Goal: Task Accomplishment & Management: Manage account settings

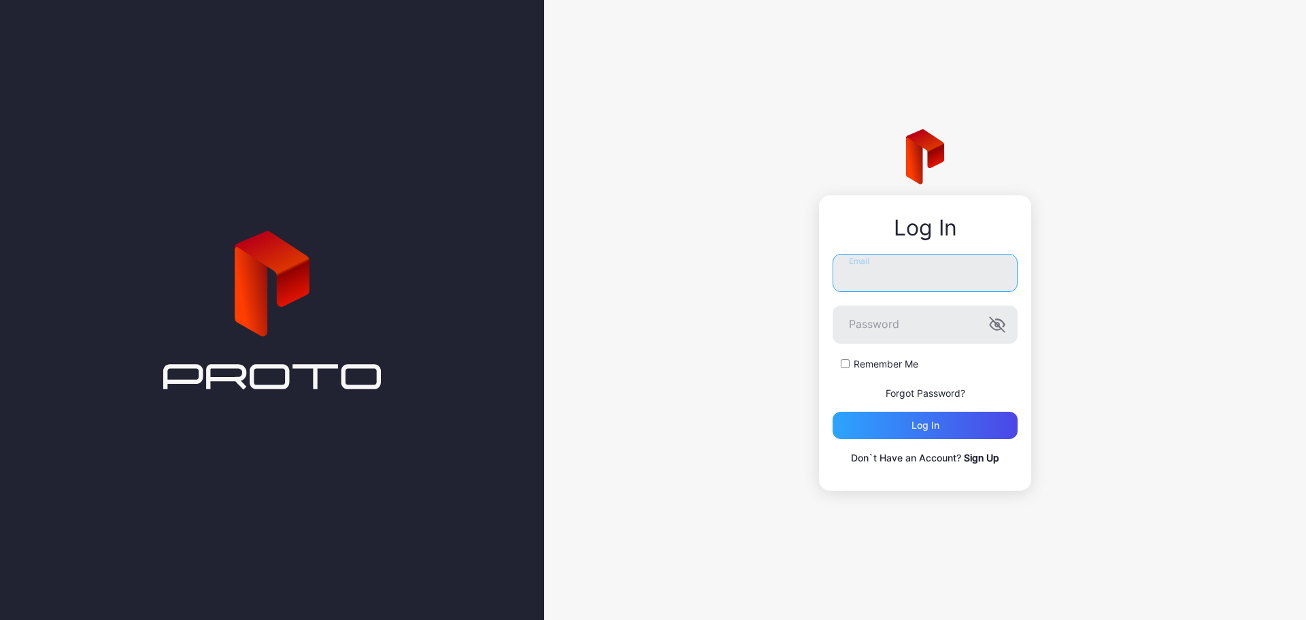
type input "**********"
click at [854, 362] on label "Remember Me" at bounding box center [886, 364] width 65 height 14
click at [910, 429] on div "Log in" at bounding box center [925, 425] width 185 height 27
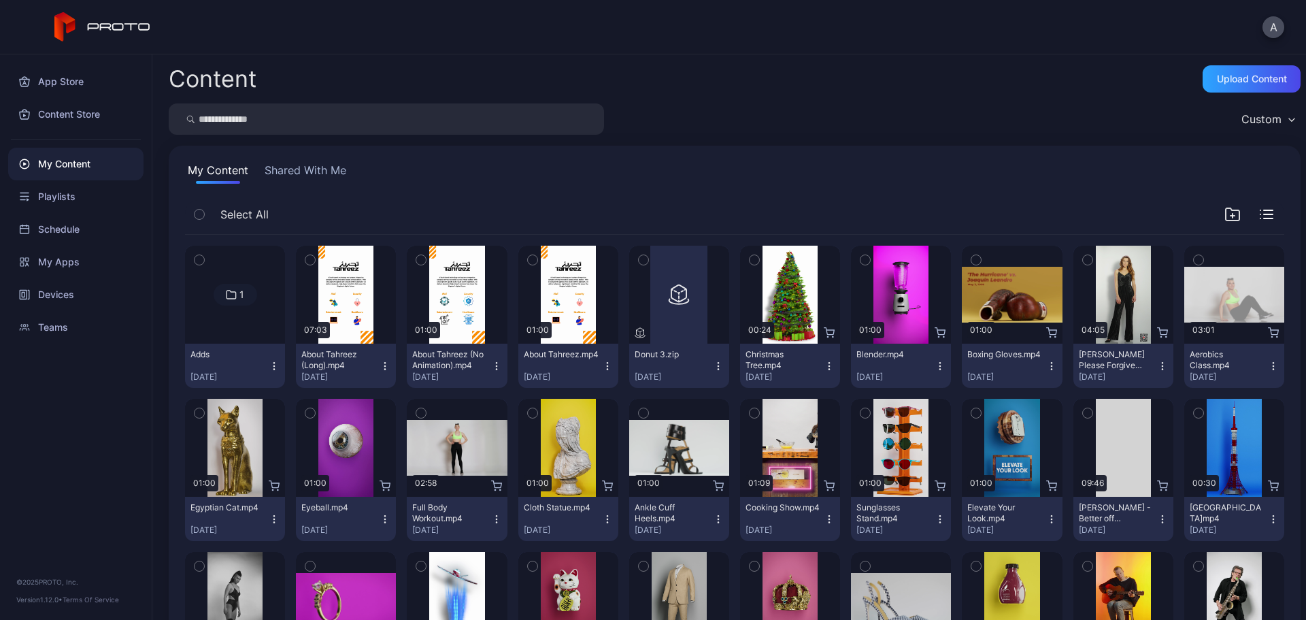
click at [200, 261] on icon "button" at bounding box center [200, 259] width 10 height 15
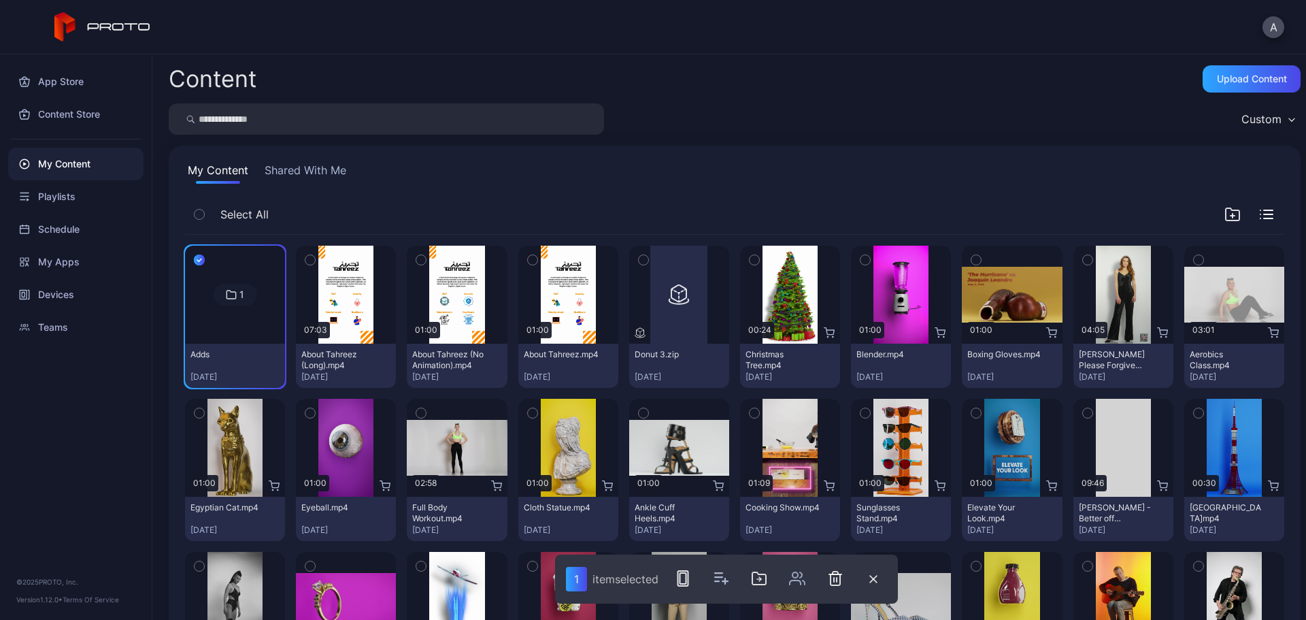
click at [310, 259] on icon "button" at bounding box center [310, 259] width 10 height 15
click at [421, 259] on icon "button" at bounding box center [421, 259] width 10 height 15
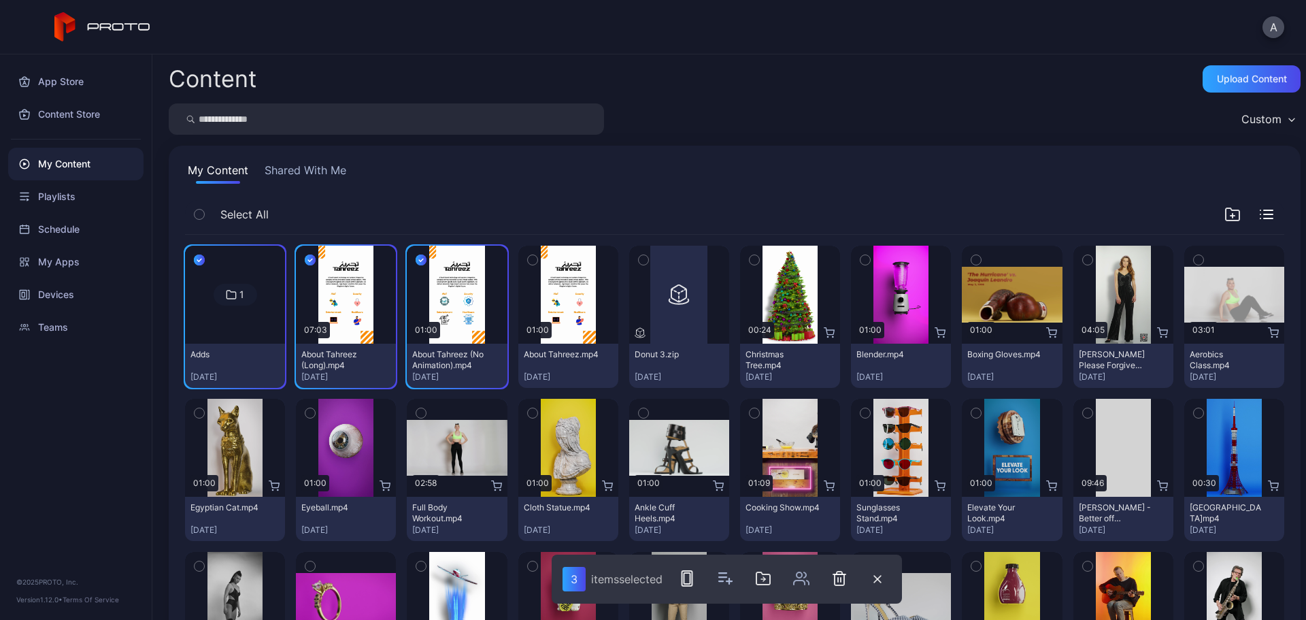
click at [529, 262] on icon "button" at bounding box center [533, 259] width 10 height 15
click at [829, 581] on button "button" at bounding box center [839, 578] width 27 height 27
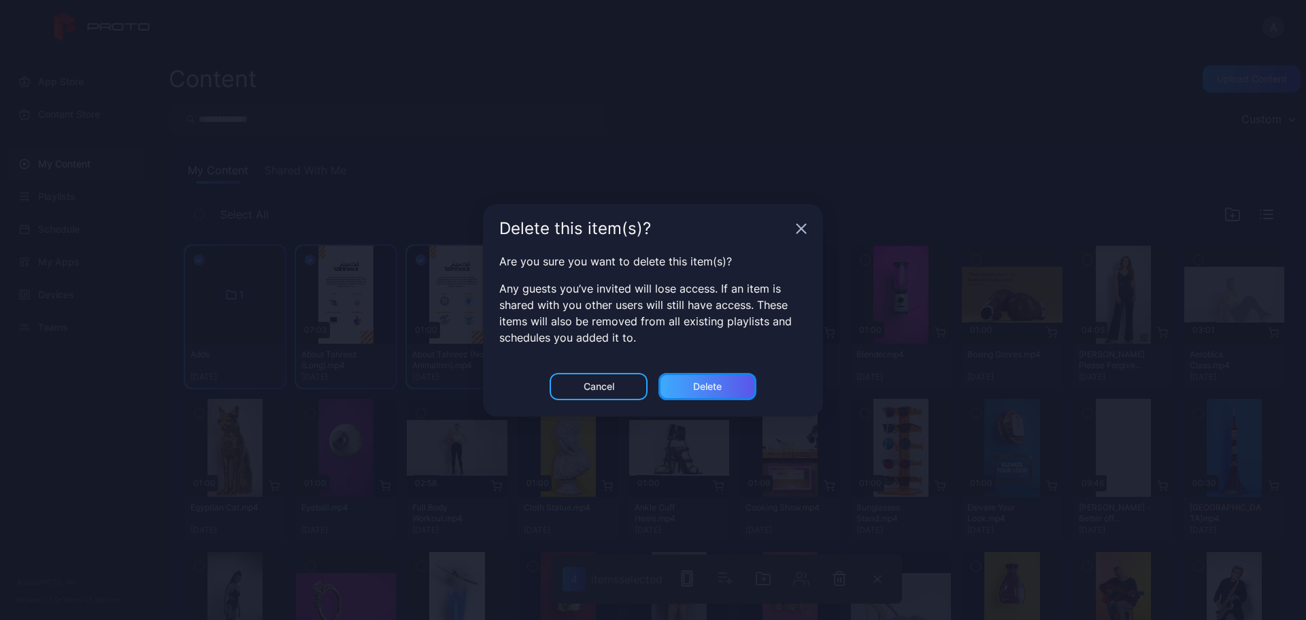
click at [693, 391] on div "Delete" at bounding box center [707, 386] width 29 height 11
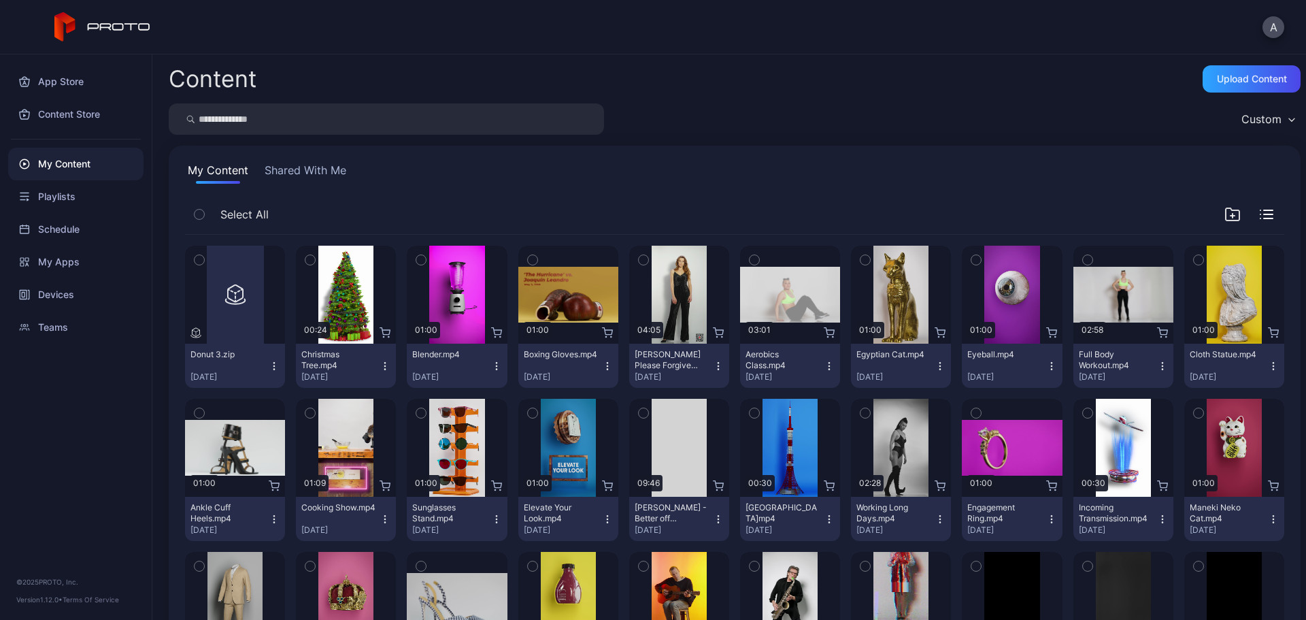
click at [200, 259] on icon "button" at bounding box center [200, 259] width 10 height 15
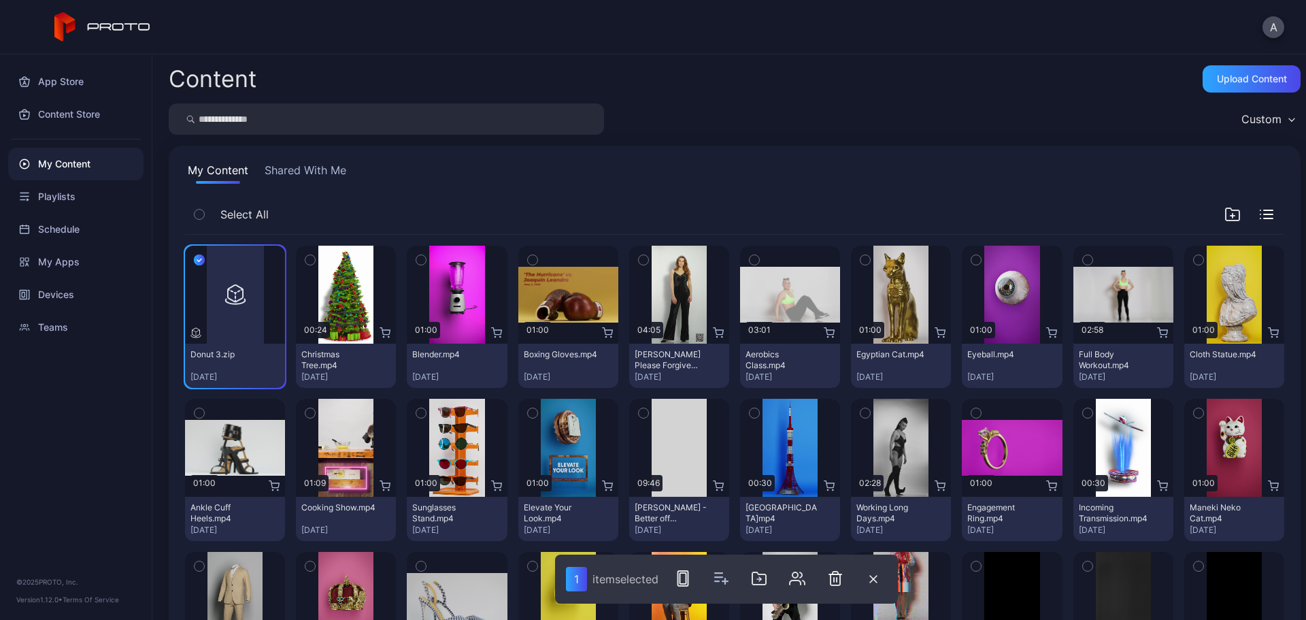
click at [578, 202] on div "Select All" at bounding box center [734, 217] width 1099 height 35
click at [88, 171] on div "My Content" at bounding box center [75, 164] width 135 height 33
click at [91, 264] on div "My Apps" at bounding box center [75, 262] width 135 height 33
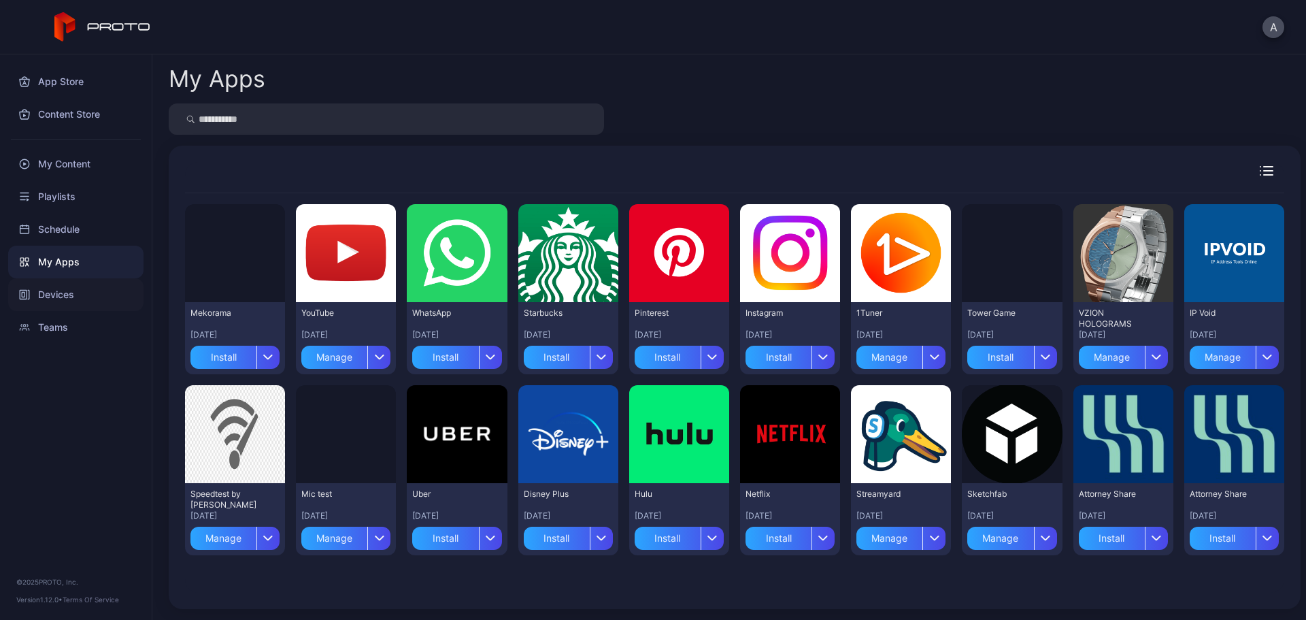
click at [90, 289] on div "Devices" at bounding box center [75, 294] width 135 height 33
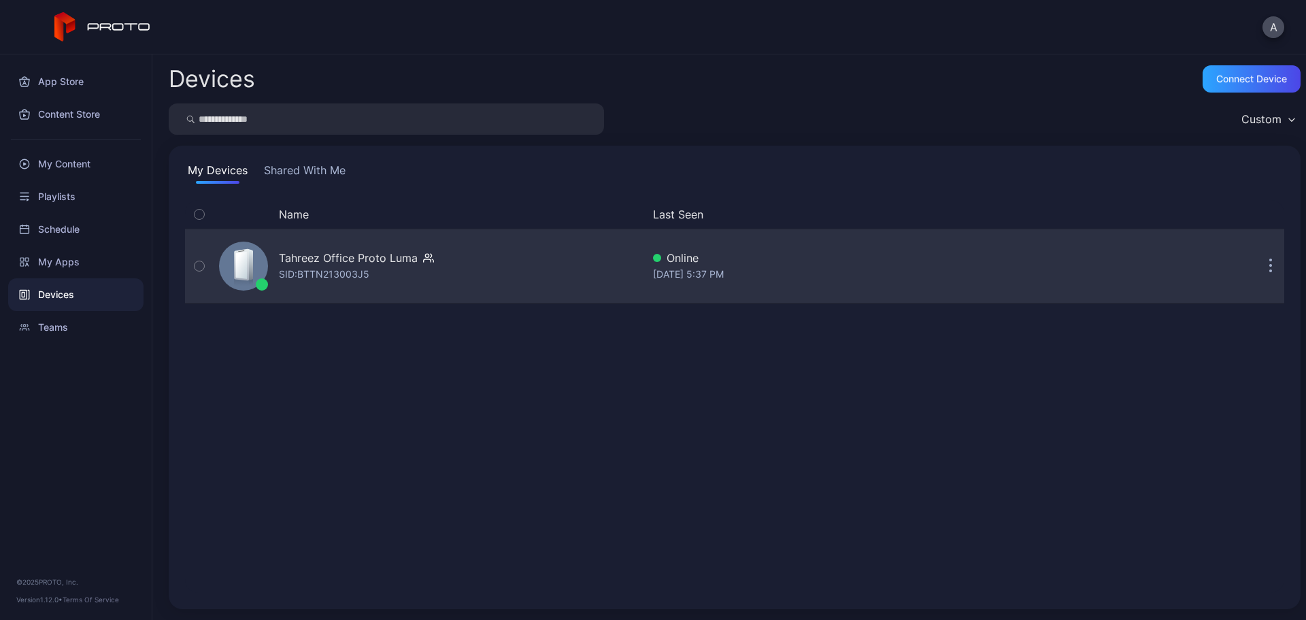
click at [365, 269] on div "SID: BTTN213003J5" at bounding box center [324, 274] width 90 height 16
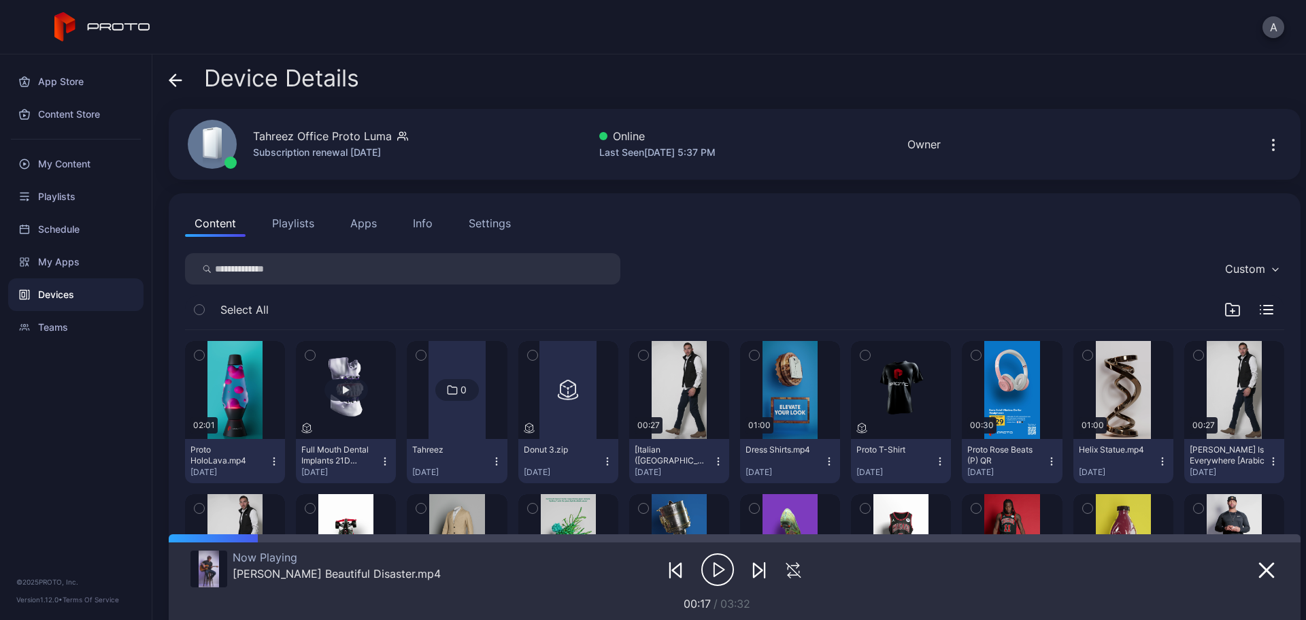
scroll to position [136, 0]
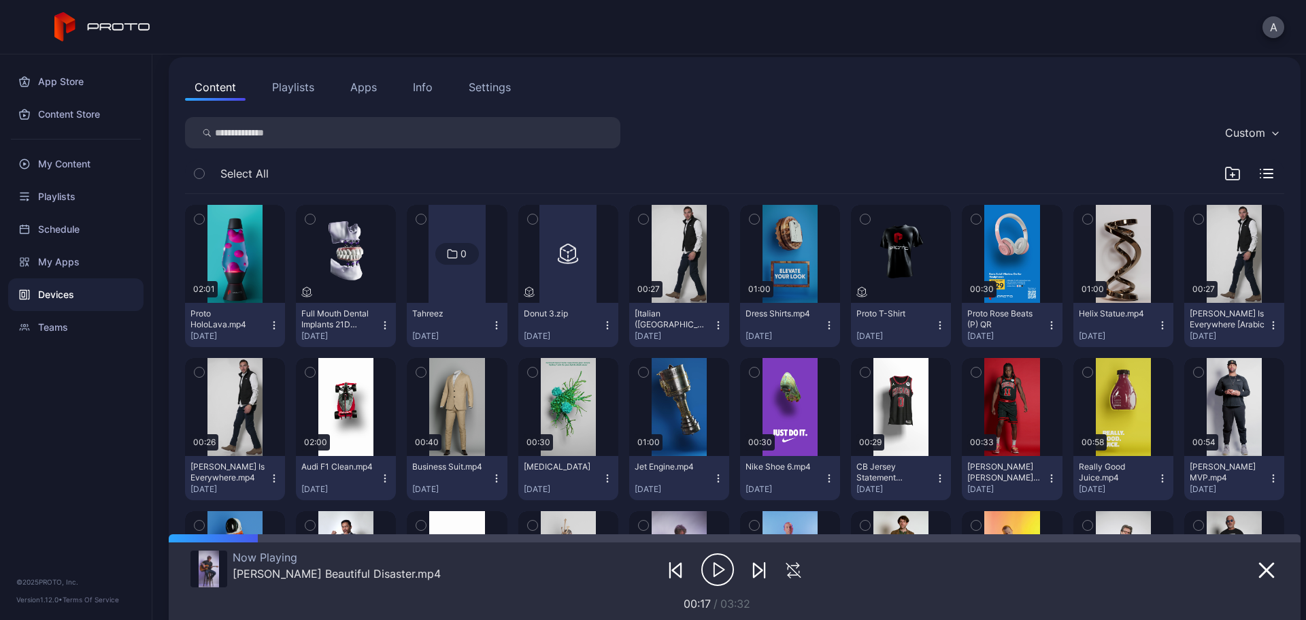
click at [418, 223] on icon "button" at bounding box center [421, 219] width 10 height 15
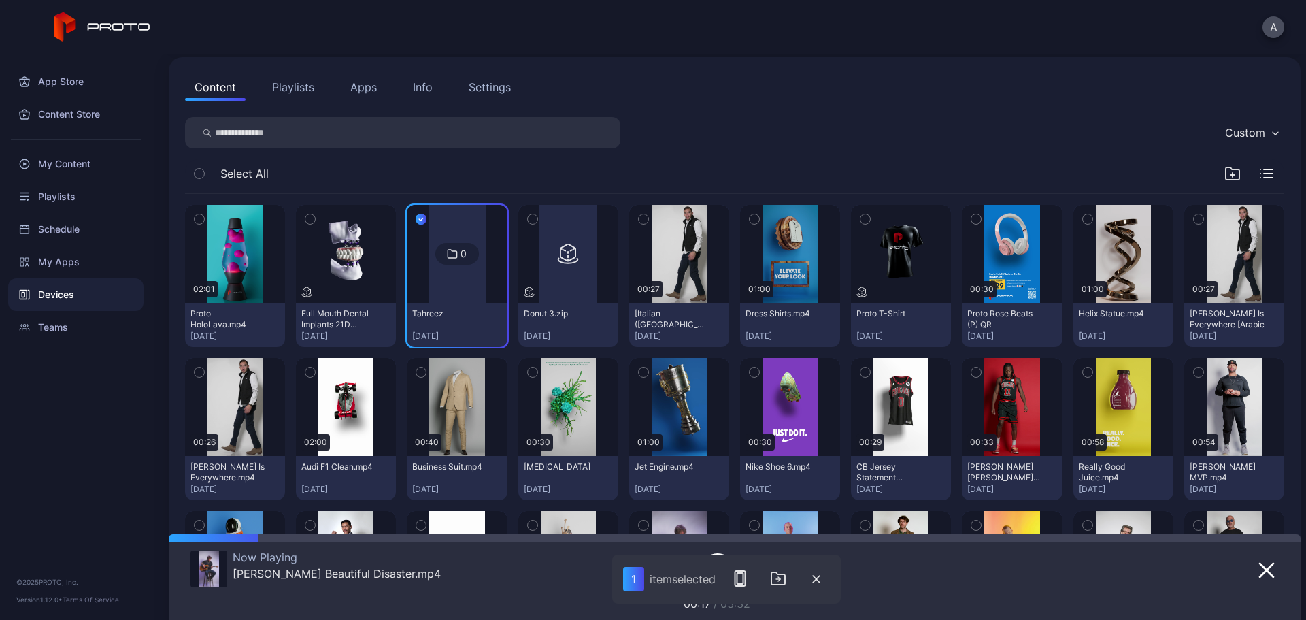
drag, startPoint x: 450, startPoint y: 264, endPoint x: 441, endPoint y: 248, distance: 18.3
click at [441, 248] on div "0" at bounding box center [457, 254] width 44 height 22
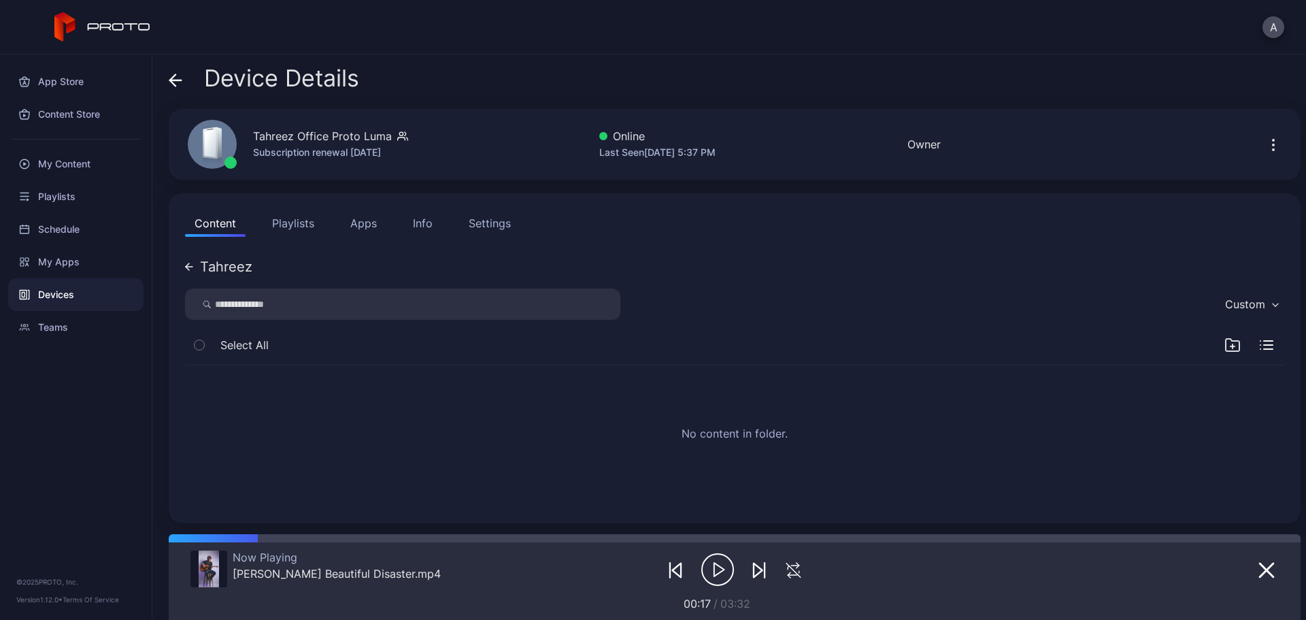
click at [173, 88] on span at bounding box center [176, 78] width 14 height 26
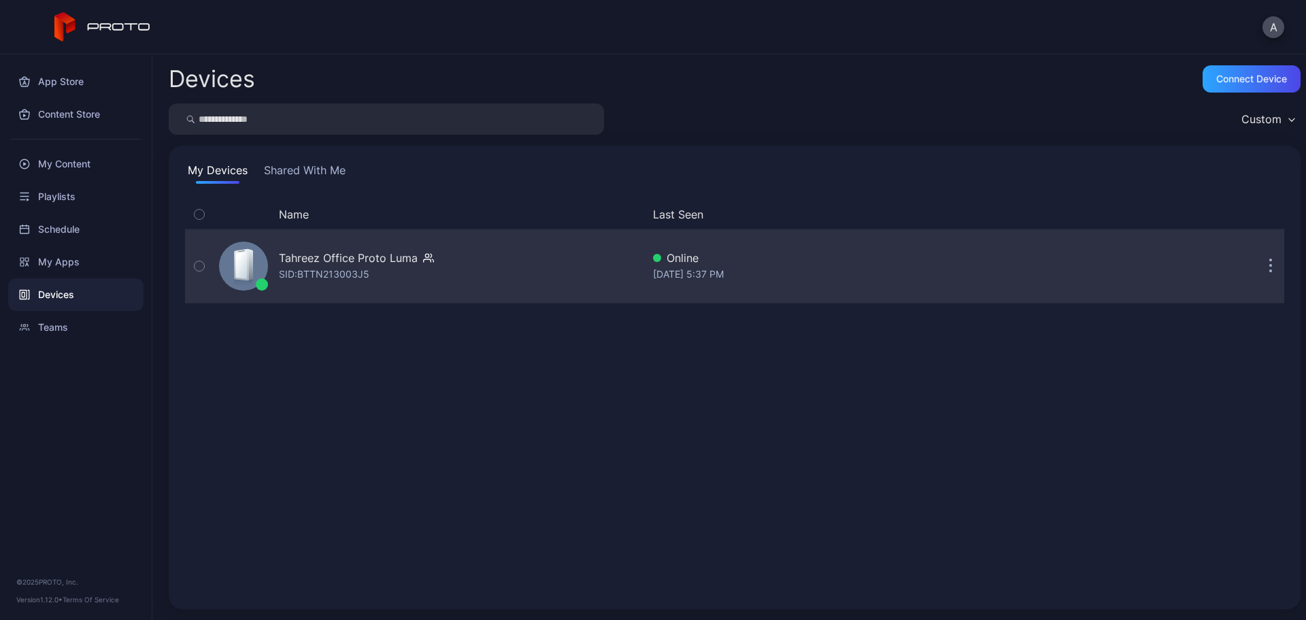
click at [365, 262] on div "Tahreez Office Proto Luma" at bounding box center [348, 258] width 139 height 16
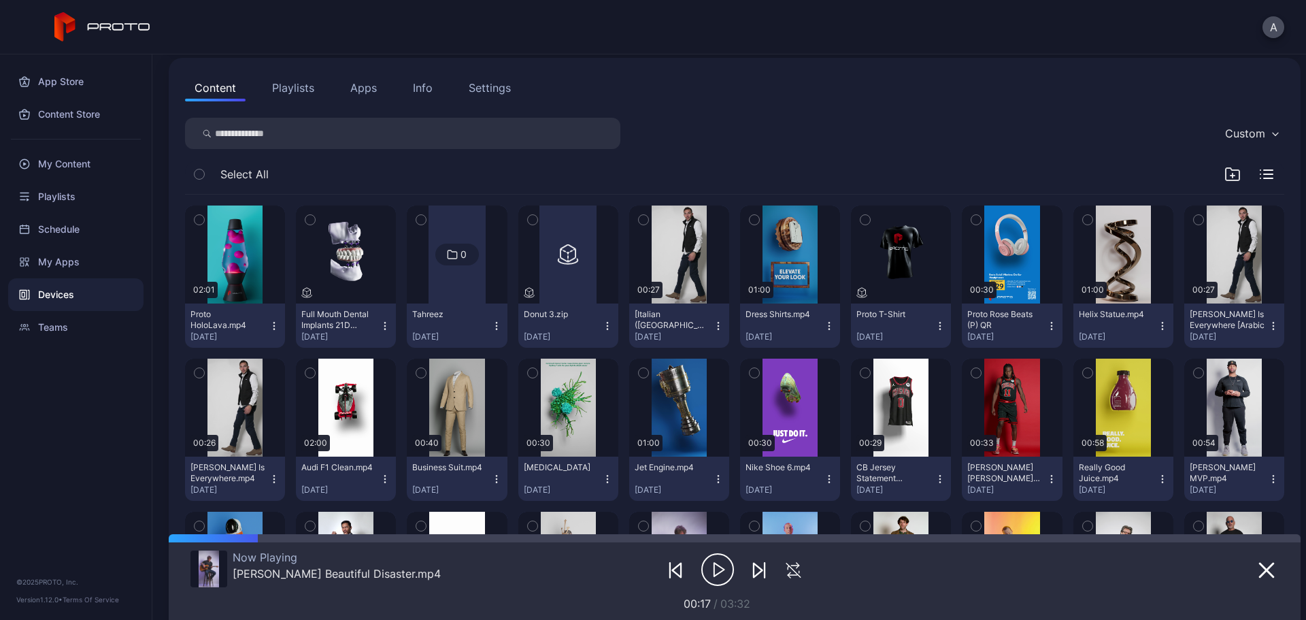
scroll to position [136, 0]
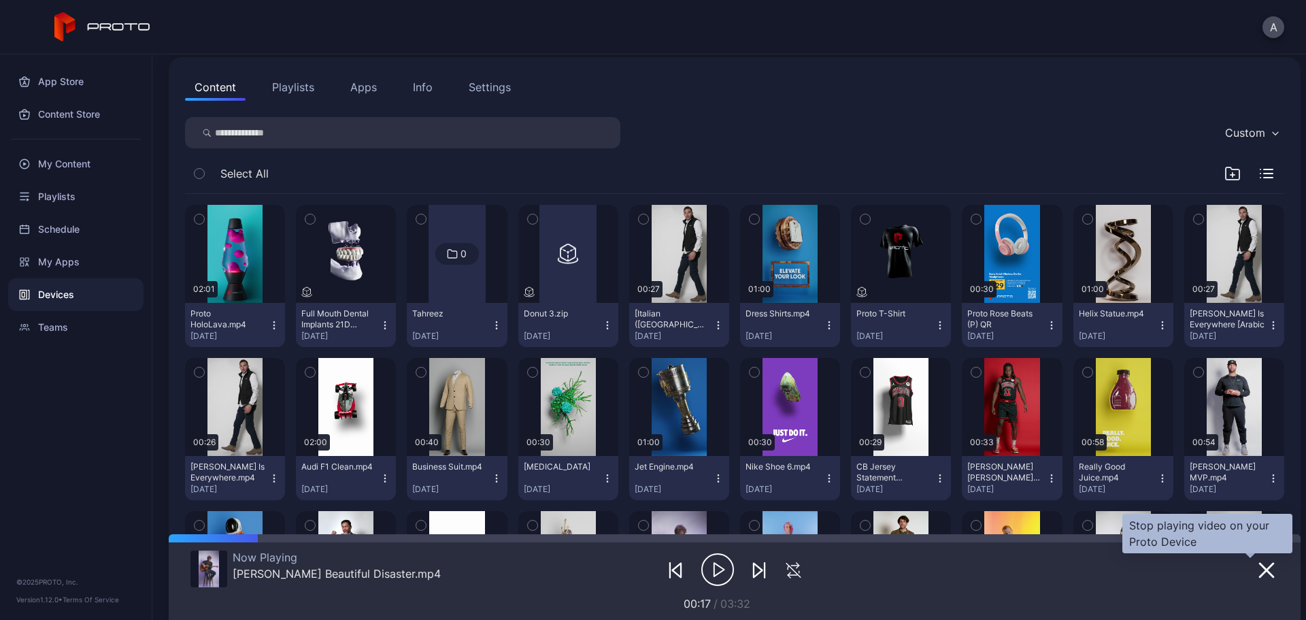
click at [1259, 571] on icon "button" at bounding box center [1267, 570] width 16 height 16
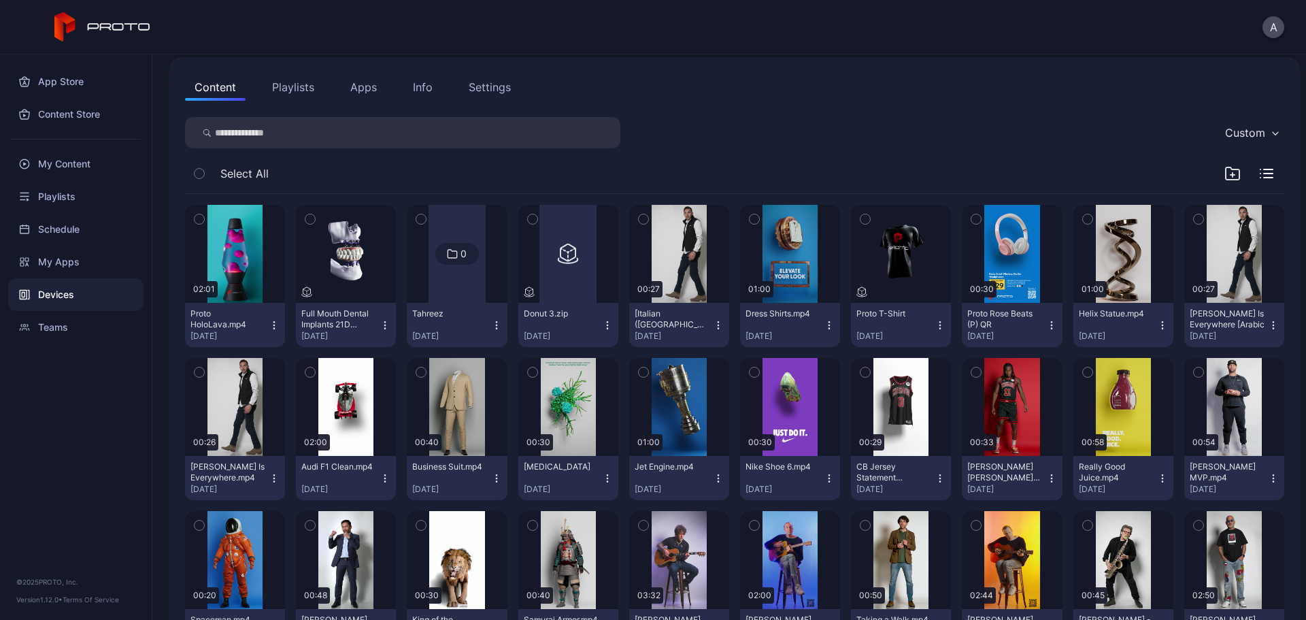
click at [421, 218] on icon "button" at bounding box center [421, 219] width 10 height 15
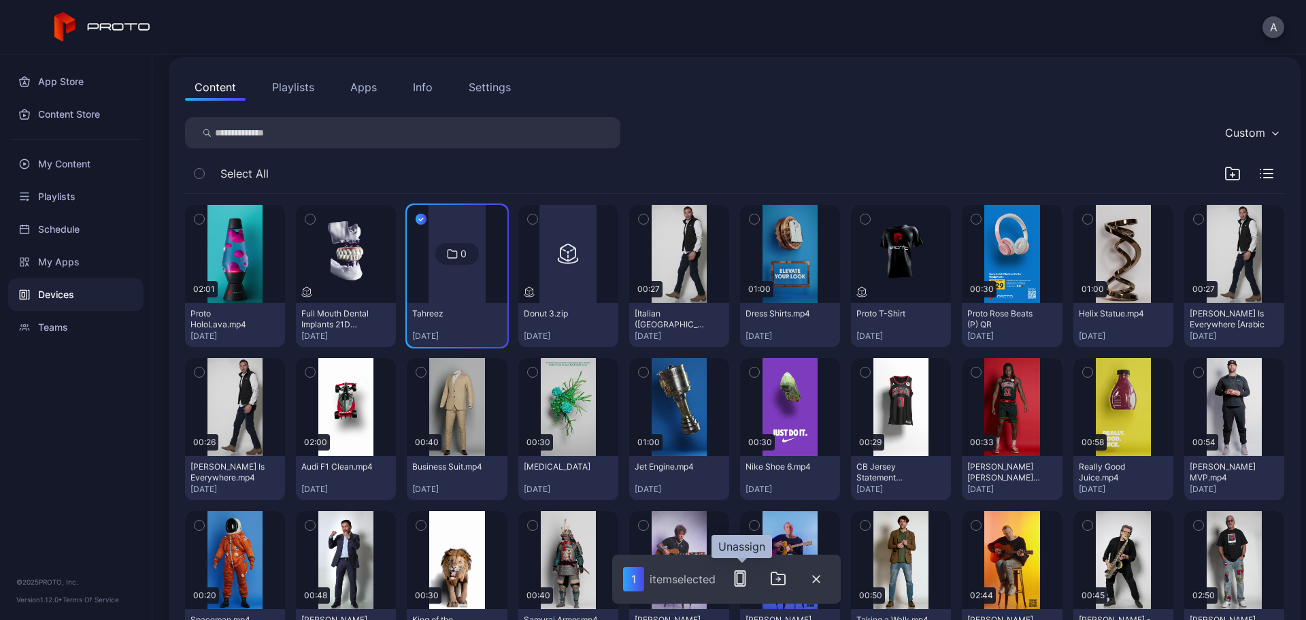
click at [744, 580] on rect "button" at bounding box center [740, 578] width 6 height 11
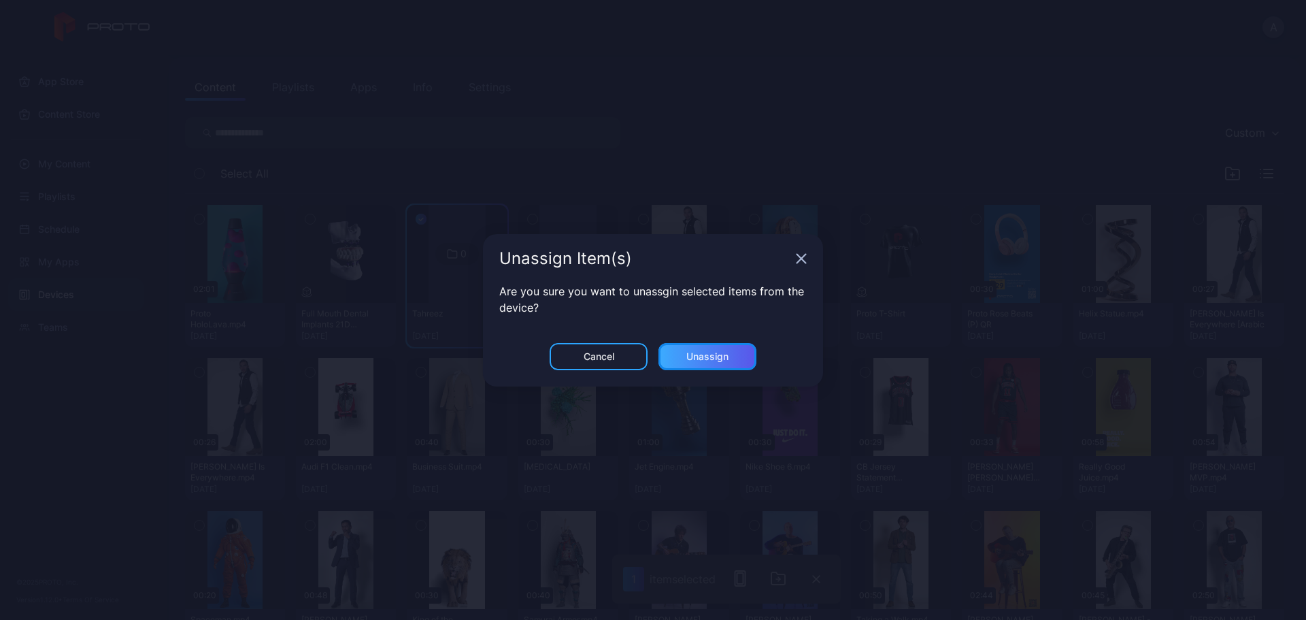
click at [728, 363] on div "Unassign" at bounding box center [708, 356] width 98 height 27
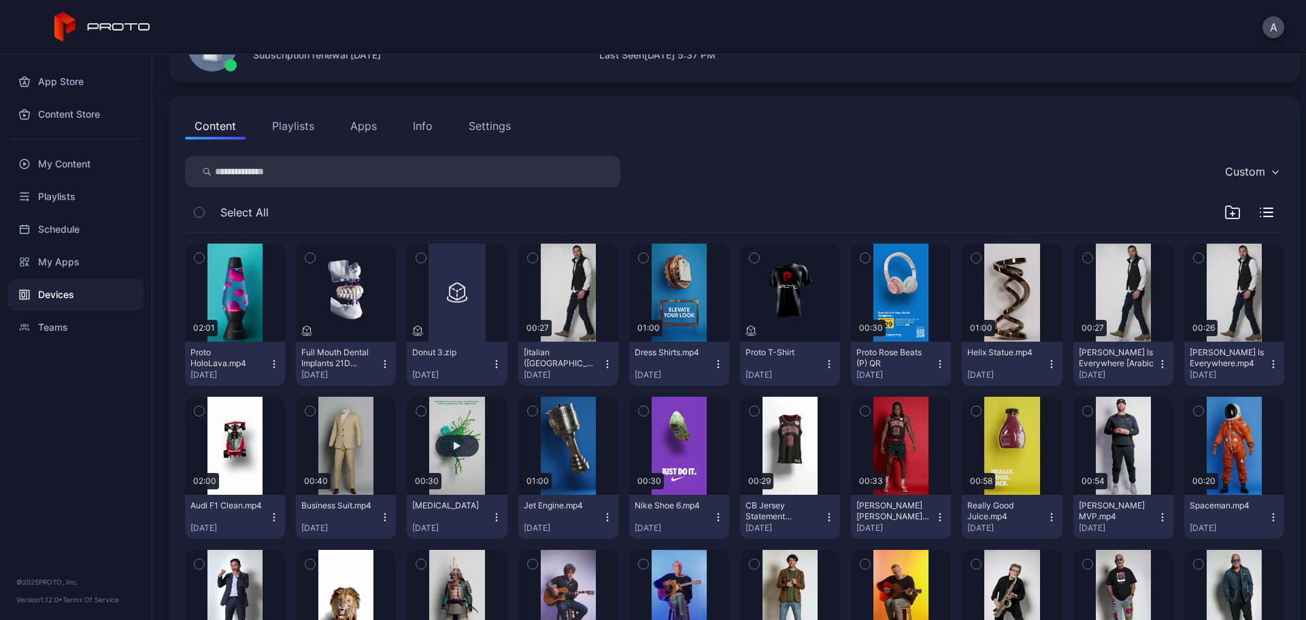
scroll to position [0, 0]
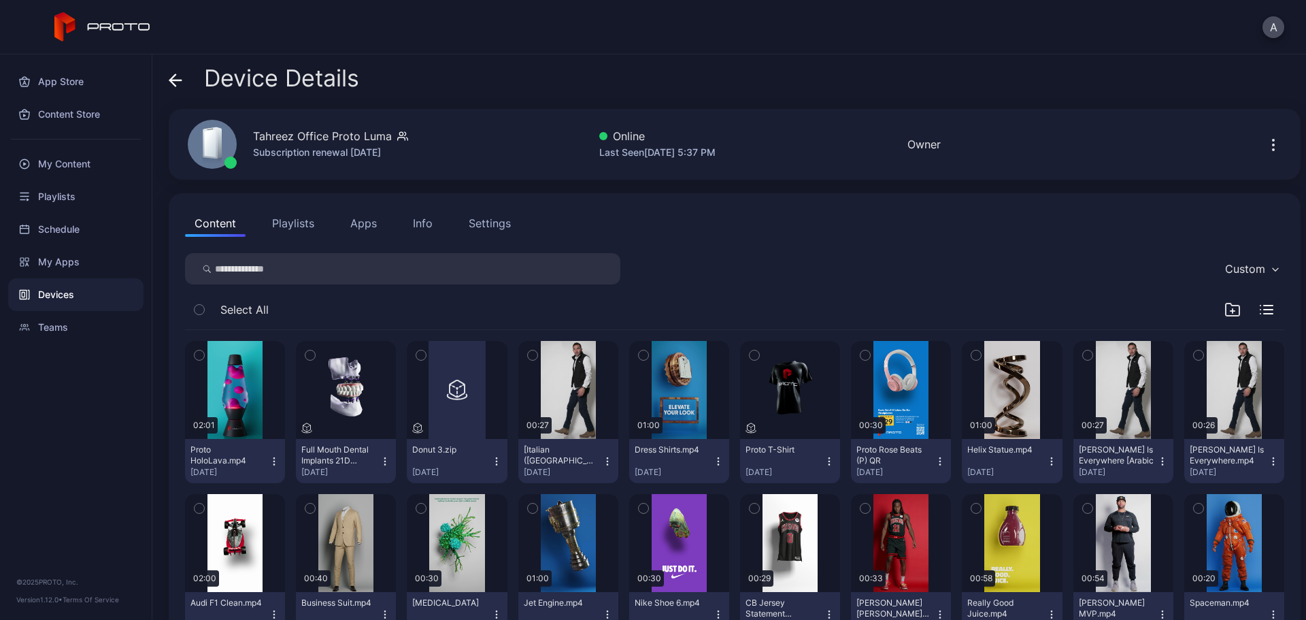
click at [295, 226] on button "Playlists" at bounding box center [293, 223] width 61 height 27
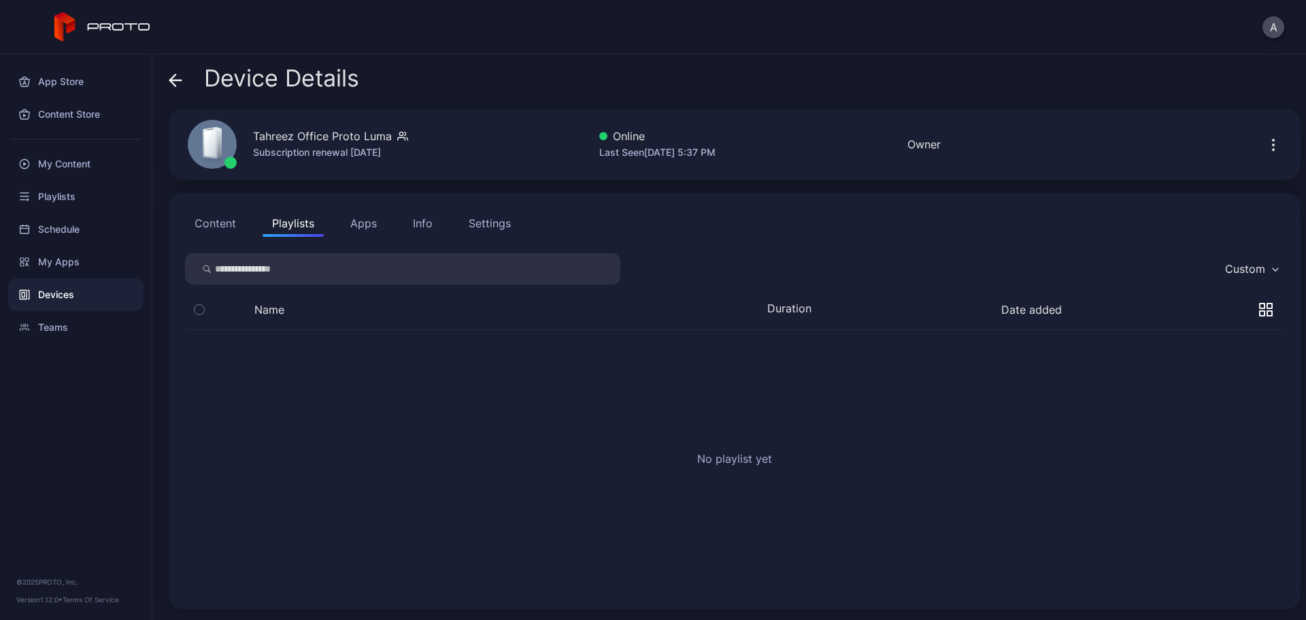
click at [366, 225] on button "Apps" at bounding box center [364, 223] width 46 height 27
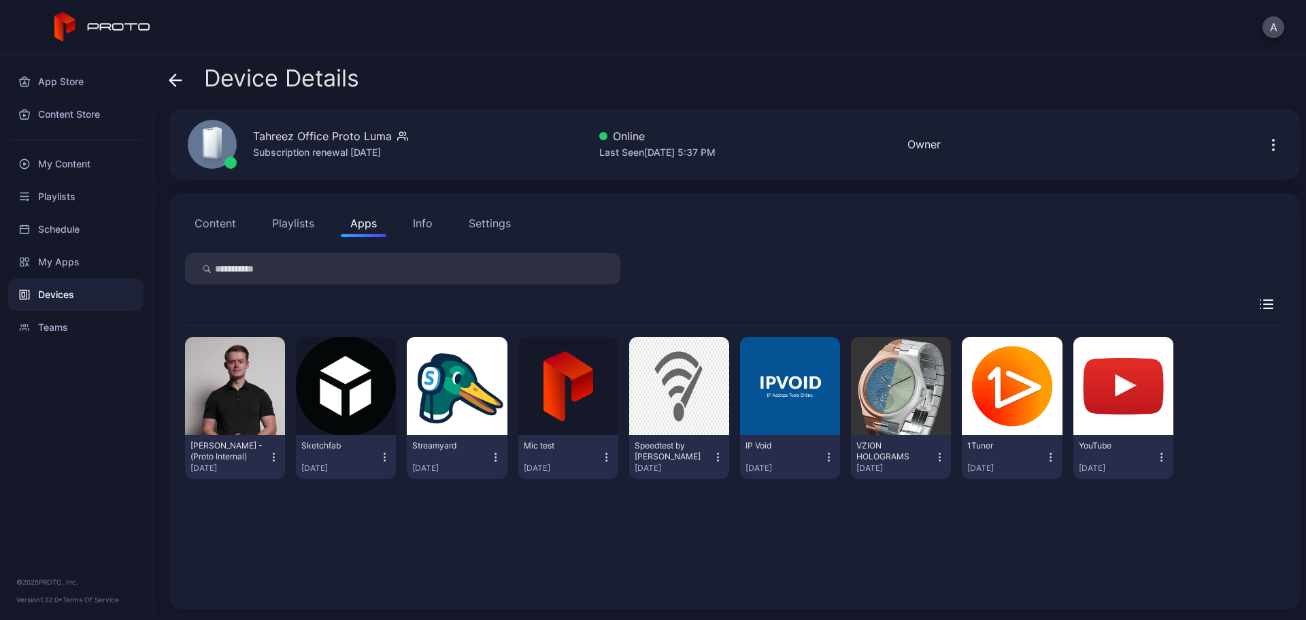
click at [416, 222] on div "Info" at bounding box center [423, 223] width 20 height 16
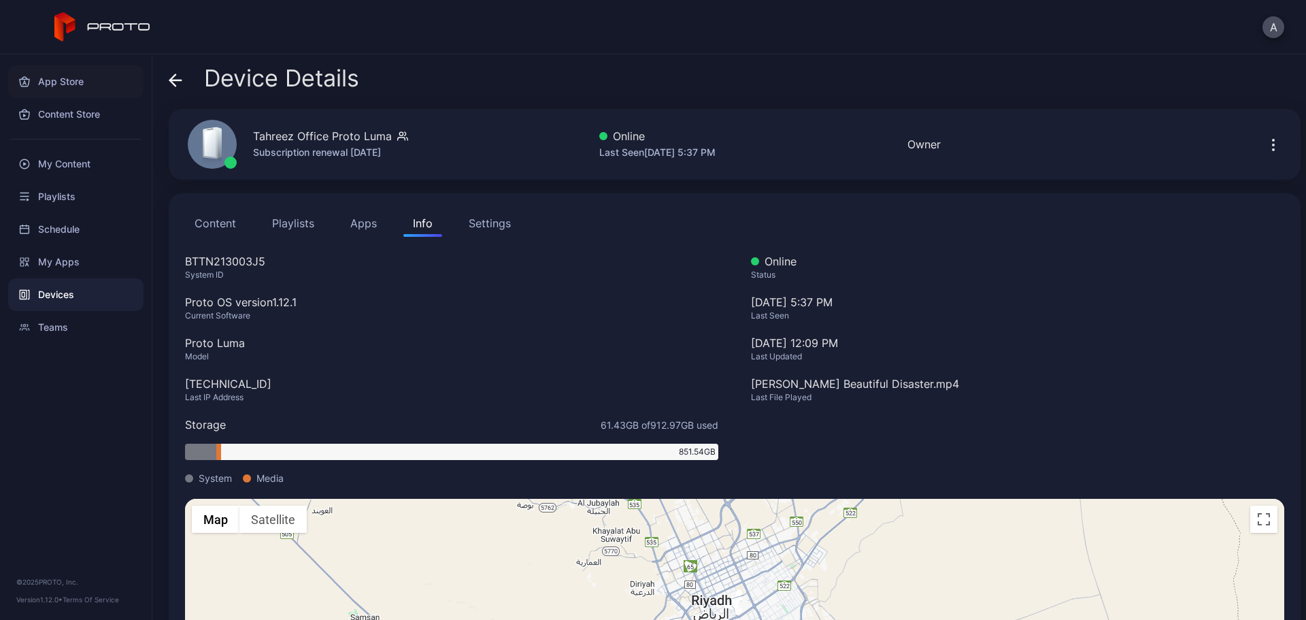
click at [81, 73] on div "App Store" at bounding box center [75, 81] width 135 height 33
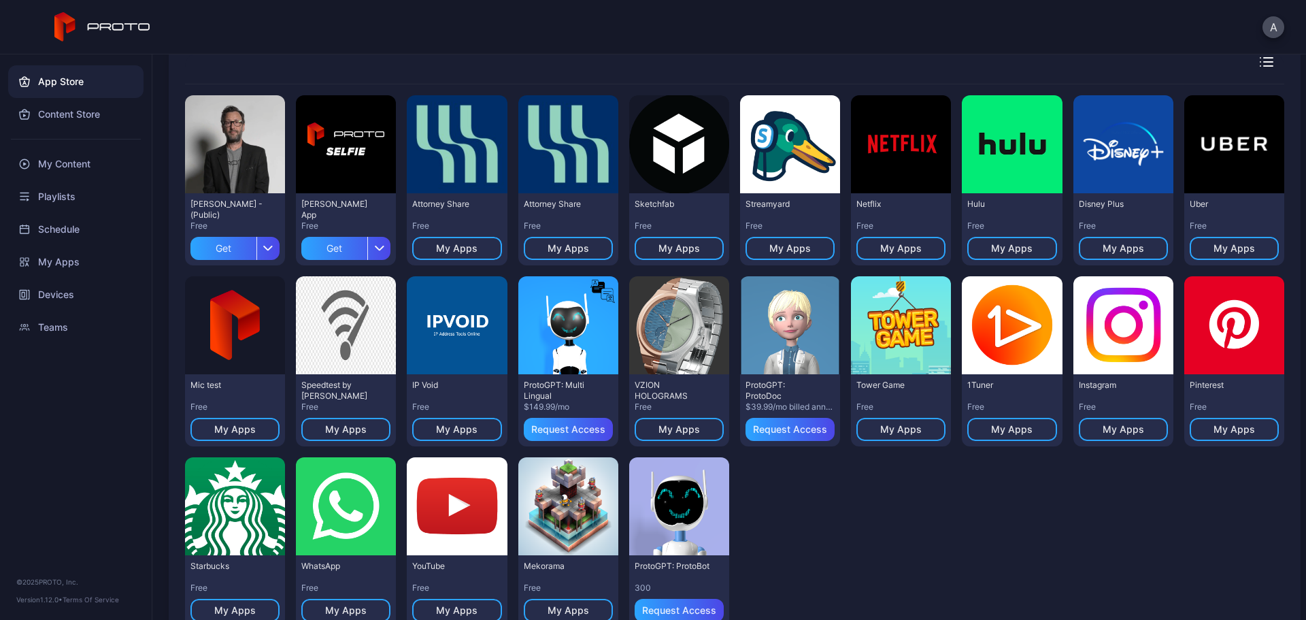
scroll to position [82, 0]
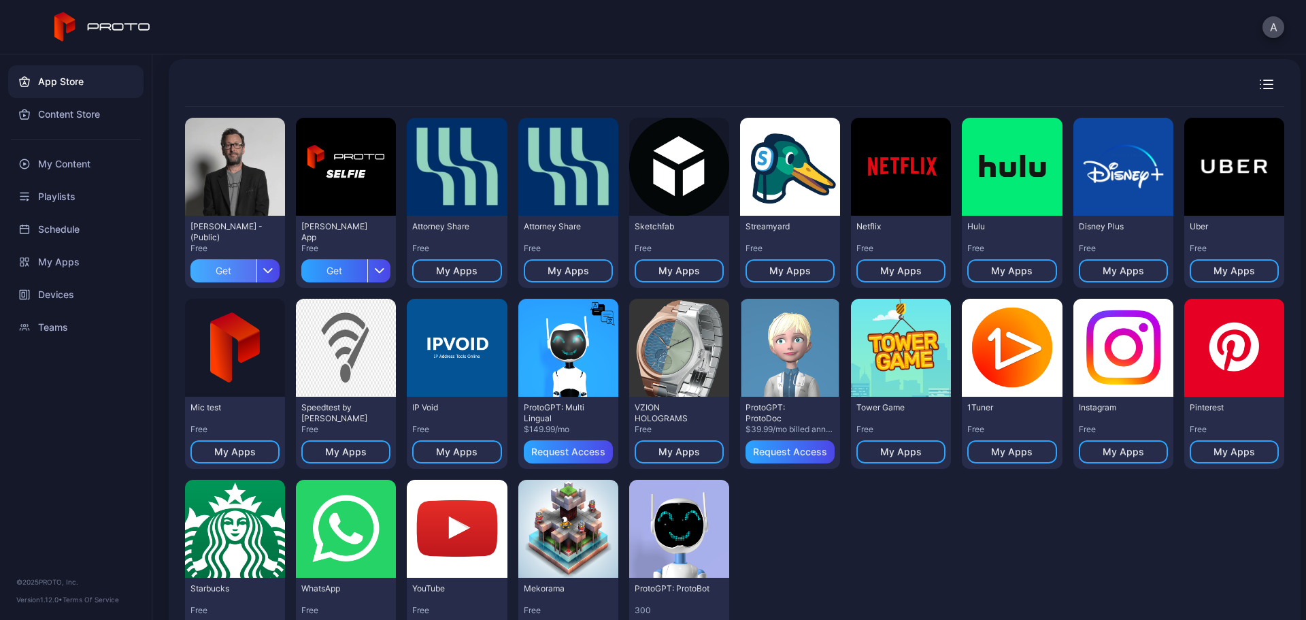
click at [223, 272] on div "Get" at bounding box center [223, 270] width 66 height 23
click at [342, 273] on div "Get" at bounding box center [334, 270] width 66 height 23
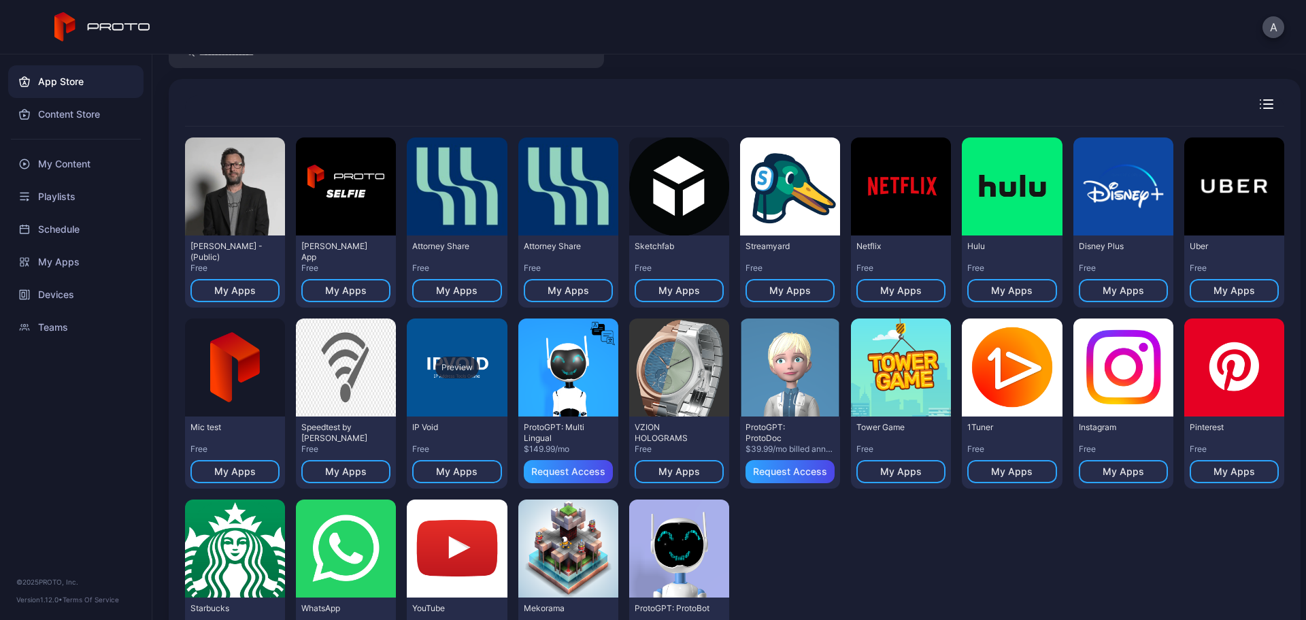
scroll to position [0, 0]
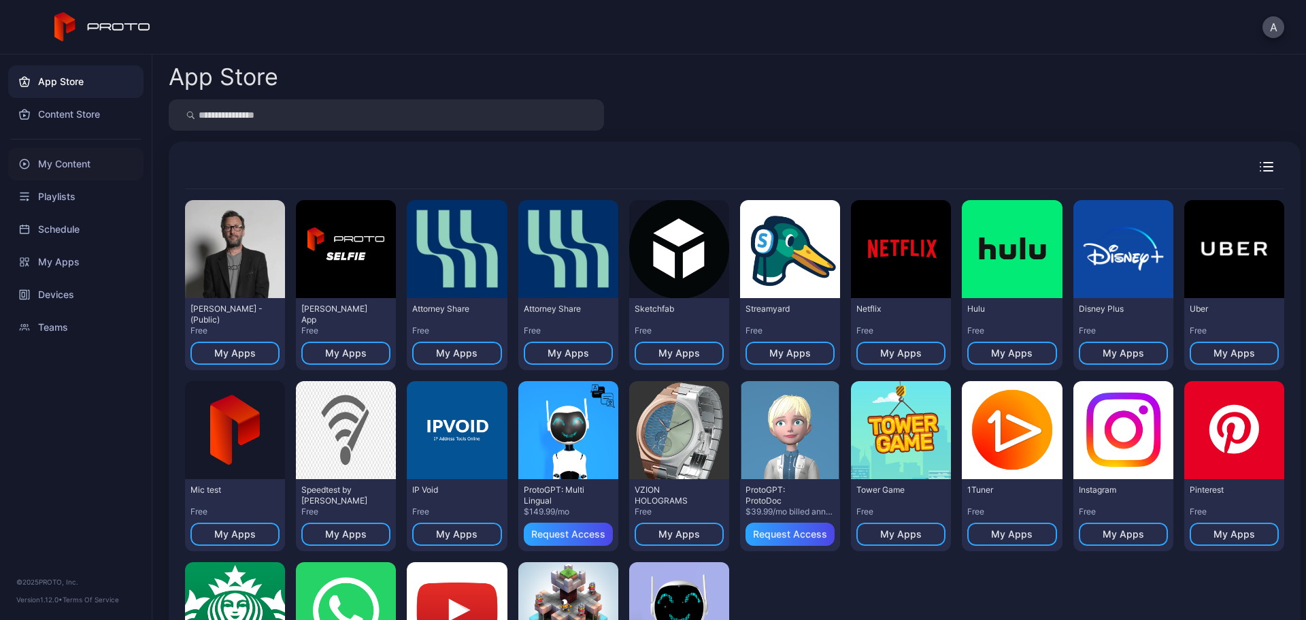
click at [73, 165] on div "My Content" at bounding box center [75, 164] width 135 height 33
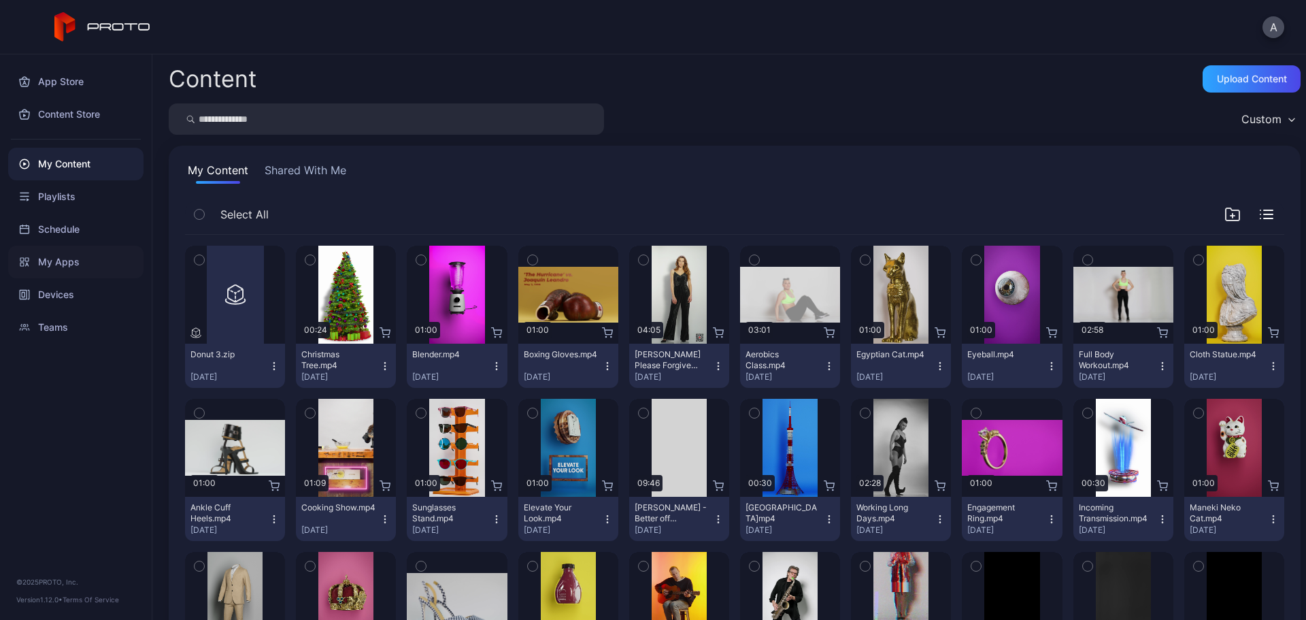
click at [95, 258] on div "My Apps" at bounding box center [75, 262] width 135 height 33
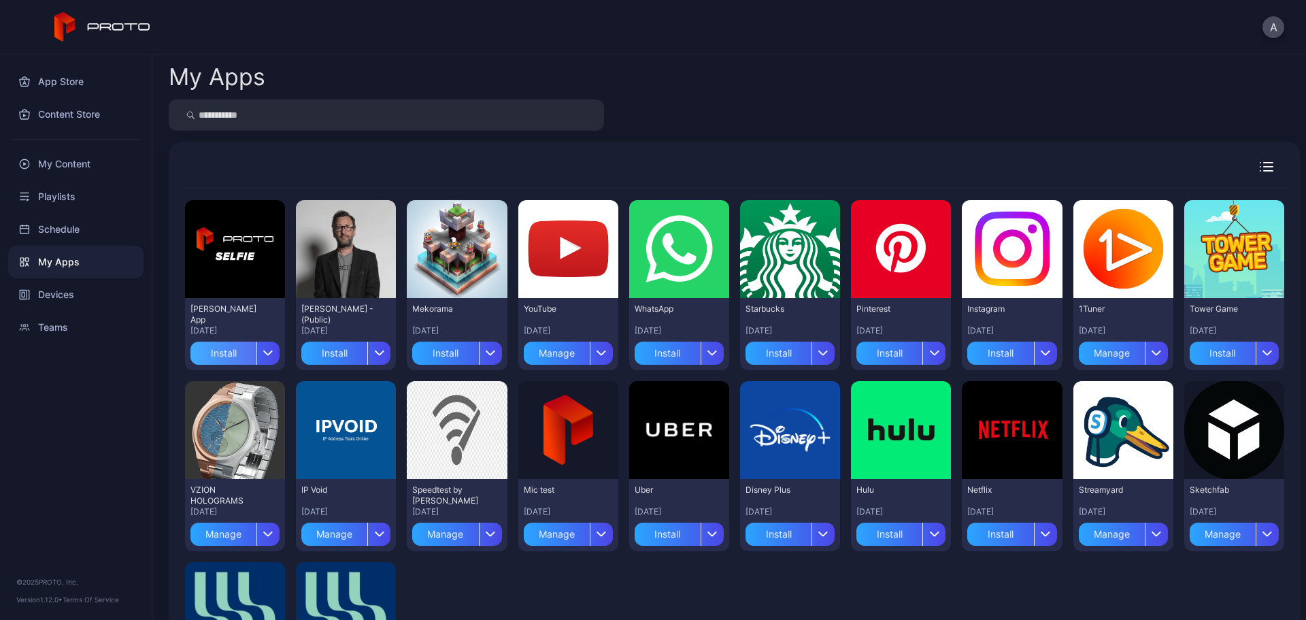
click at [234, 355] on div "Install" at bounding box center [223, 353] width 66 height 23
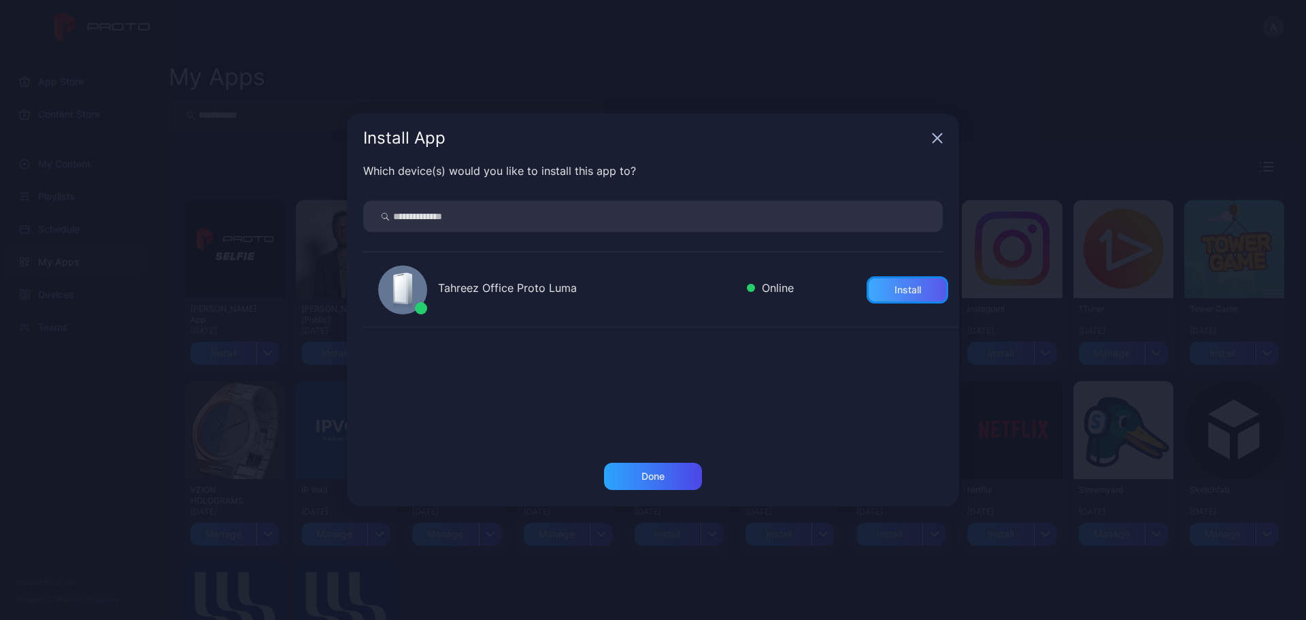
click at [867, 300] on div "Install" at bounding box center [908, 289] width 82 height 27
click at [937, 141] on icon "button" at bounding box center [937, 138] width 11 height 11
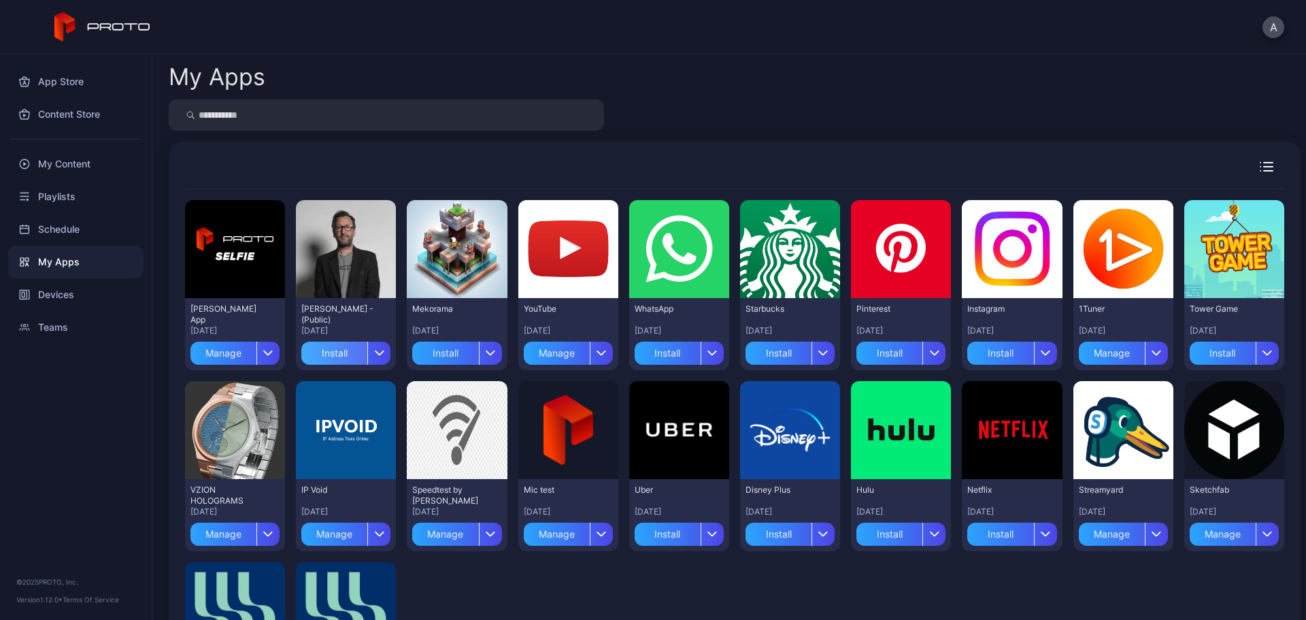
click at [333, 357] on div "Install" at bounding box center [334, 353] width 66 height 23
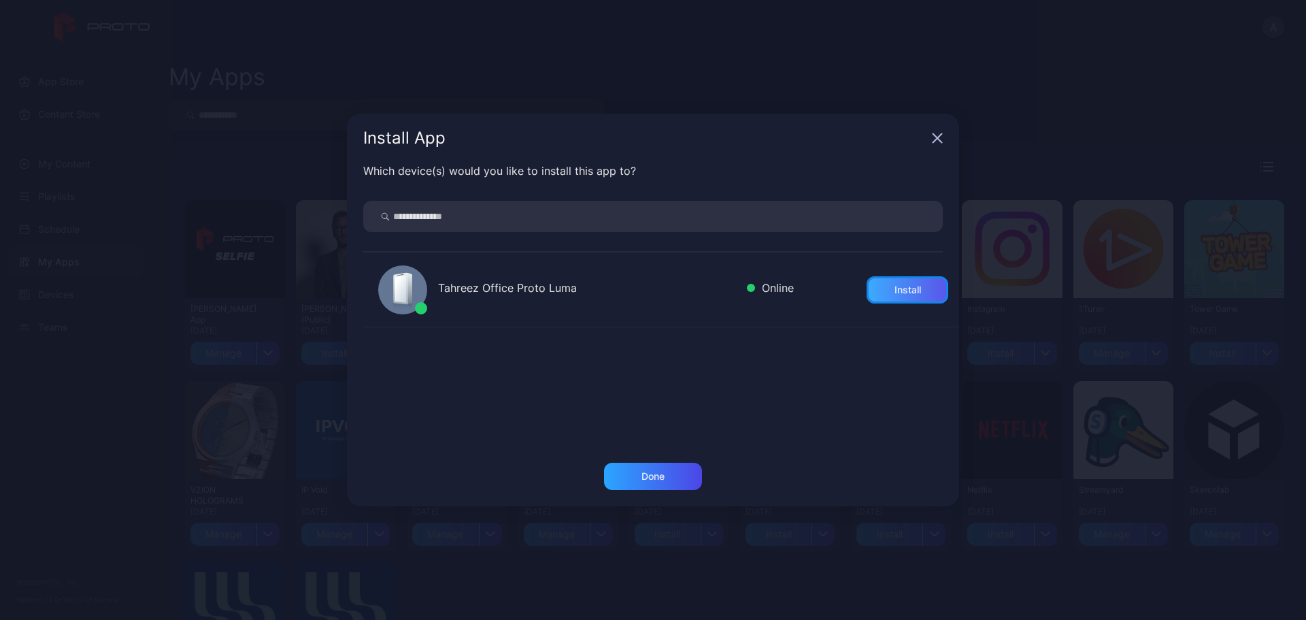
click at [906, 289] on div "Install" at bounding box center [908, 289] width 82 height 27
click at [931, 139] on div "Install App" at bounding box center [653, 138] width 612 height 49
click at [936, 137] on icon "button" at bounding box center [937, 138] width 9 height 9
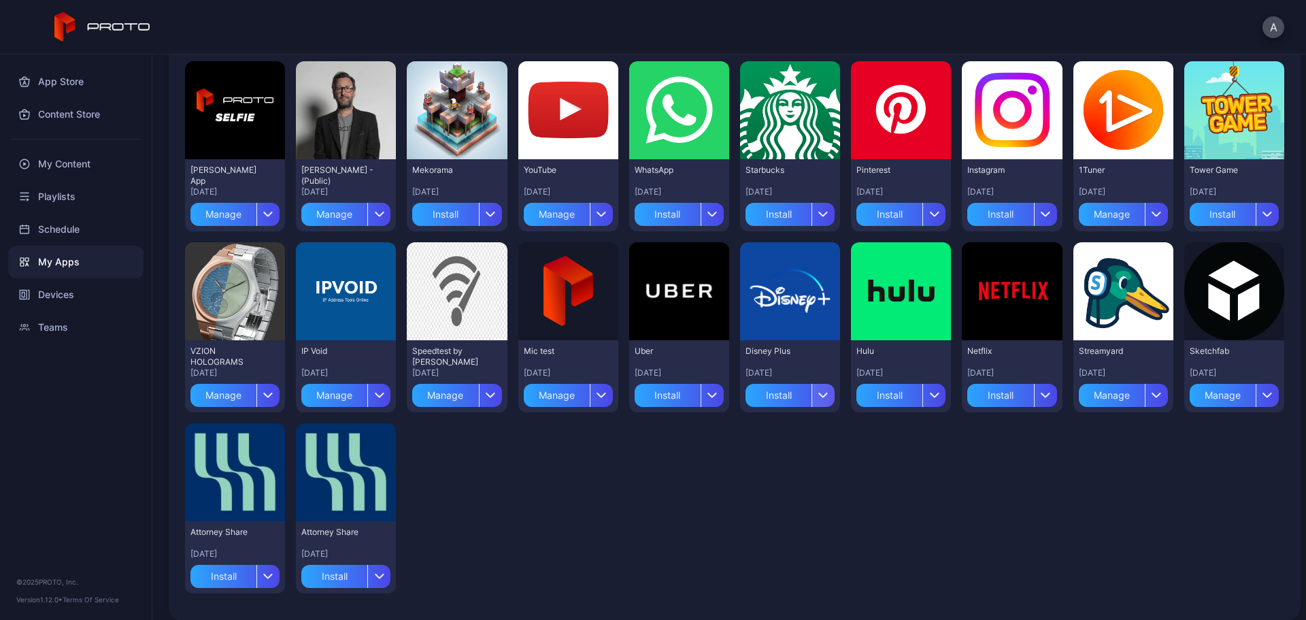
scroll to position [150, 0]
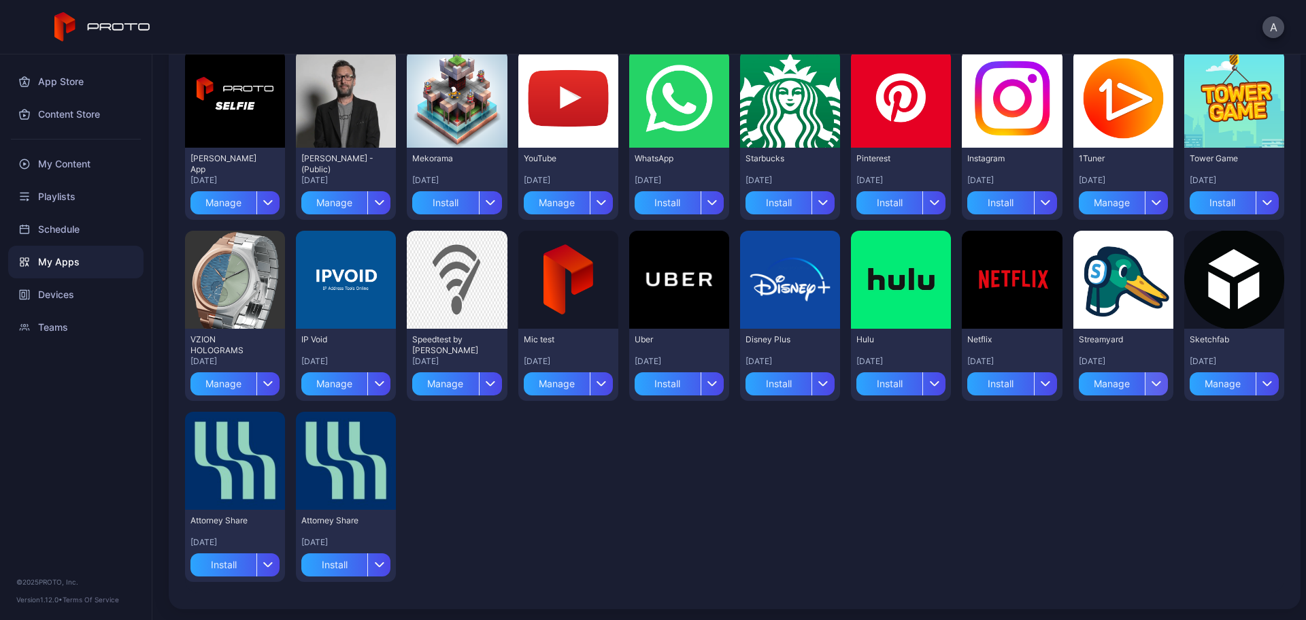
click at [1145, 388] on div "button" at bounding box center [1156, 383] width 23 height 23
click at [1111, 467] on button "Delete" at bounding box center [1110, 468] width 116 height 44
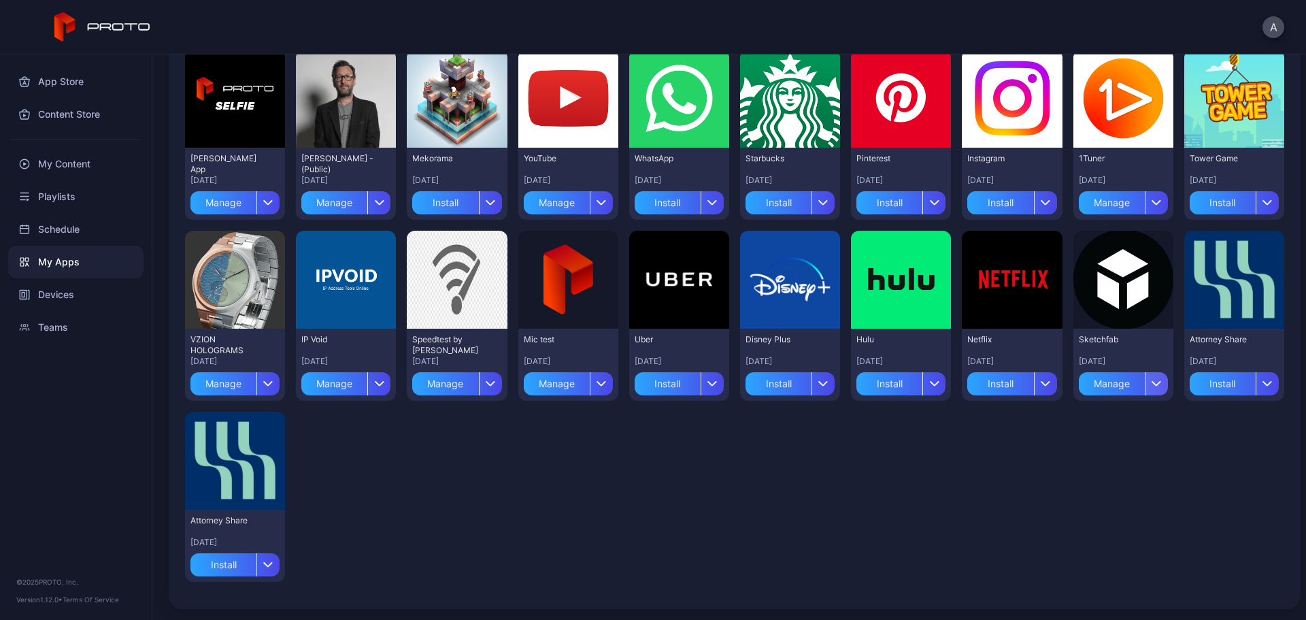
click at [1145, 390] on div "button" at bounding box center [1156, 383] width 23 height 23
click at [971, 467] on div "Preview [PERSON_NAME] App [DATE] Manage Preview [PERSON_NAME] N Persona - (Publ…" at bounding box center [734, 316] width 1099 height 554
